Goal: Information Seeking & Learning: Learn about a topic

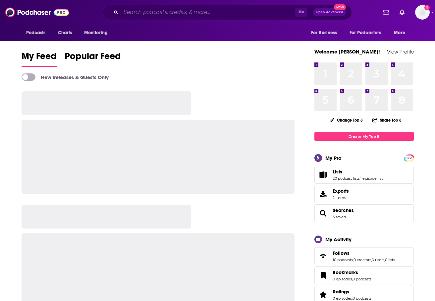
click at [203, 14] on input "Search podcasts, credits, & more..." at bounding box center [208, 12] width 174 height 11
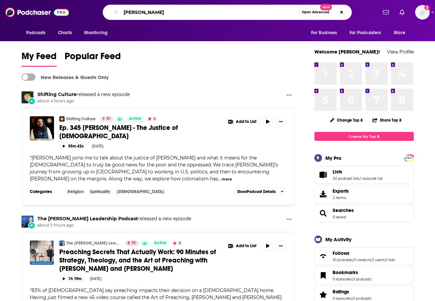
type input "[PERSON_NAME]"
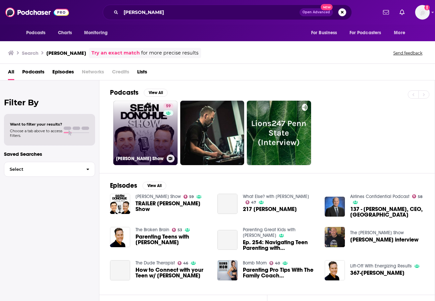
click at [157, 135] on link "59 [PERSON_NAME] Show" at bounding box center [145, 132] width 64 height 64
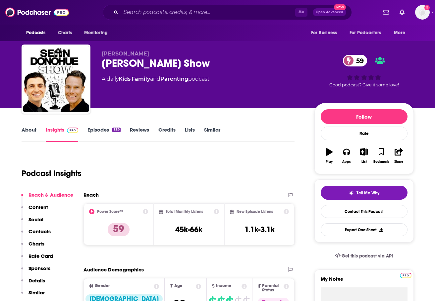
click at [99, 133] on link "Episodes 359" at bounding box center [104, 133] width 33 height 15
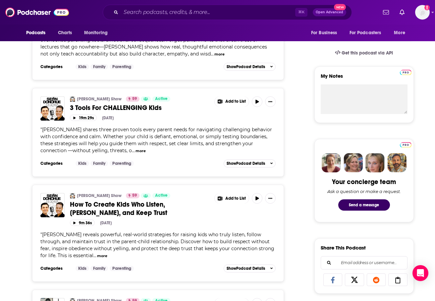
scroll to position [179, 0]
